Goal: Obtain resource: Download file/media

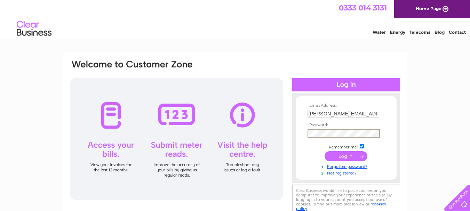
click at [345, 159] on input "submit" at bounding box center [346, 156] width 43 height 10
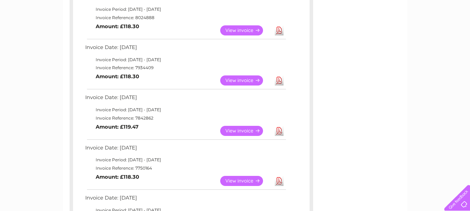
scroll to position [139, 0]
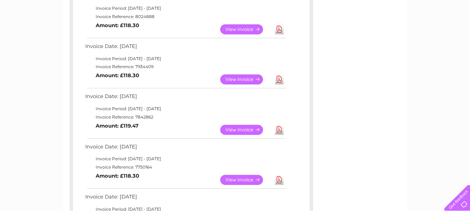
click at [280, 179] on link "Download" at bounding box center [279, 180] width 9 height 10
click at [282, 129] on link "Download" at bounding box center [279, 130] width 9 height 10
click at [277, 80] on link "Download" at bounding box center [279, 80] width 9 height 10
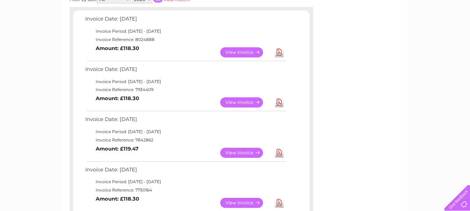
scroll to position [104, 0]
